Goal: Information Seeking & Learning: Learn about a topic

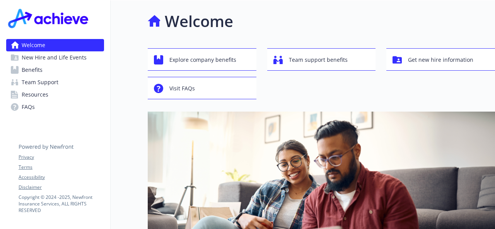
click at [48, 96] on link "Resources" at bounding box center [55, 95] width 98 height 12
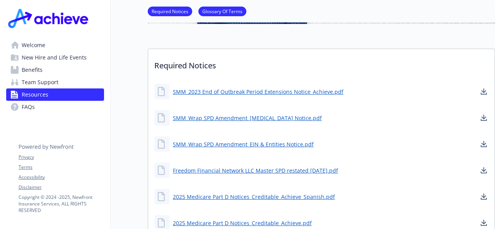
scroll to position [155, 0]
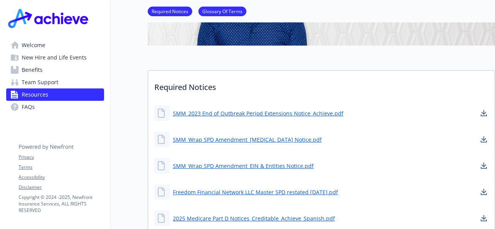
click at [31, 106] on span "FAQs" at bounding box center [28, 107] width 13 height 12
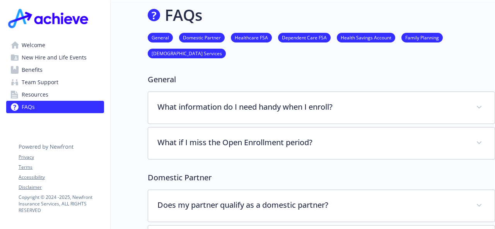
scroll to position [155, 0]
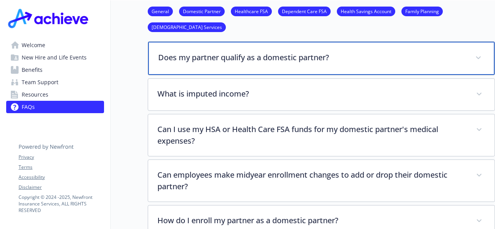
click at [243, 56] on p "Does my partner qualify as a domestic partner?" at bounding box center [312, 58] width 308 height 12
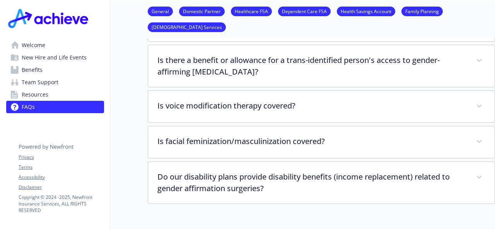
scroll to position [2089, 0]
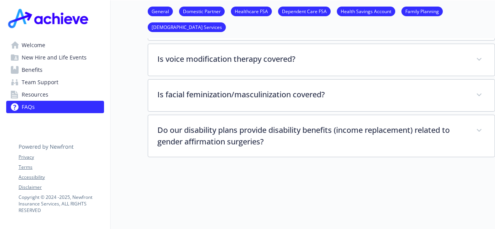
click at [43, 58] on span "New Hire and Life Events" at bounding box center [54, 57] width 65 height 12
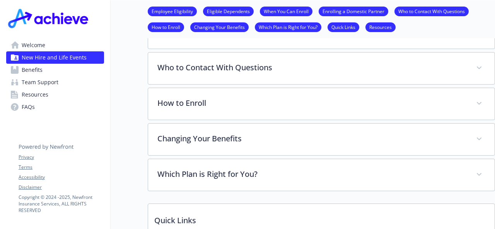
scroll to position [573, 0]
